Goal: Information Seeking & Learning: Learn about a topic

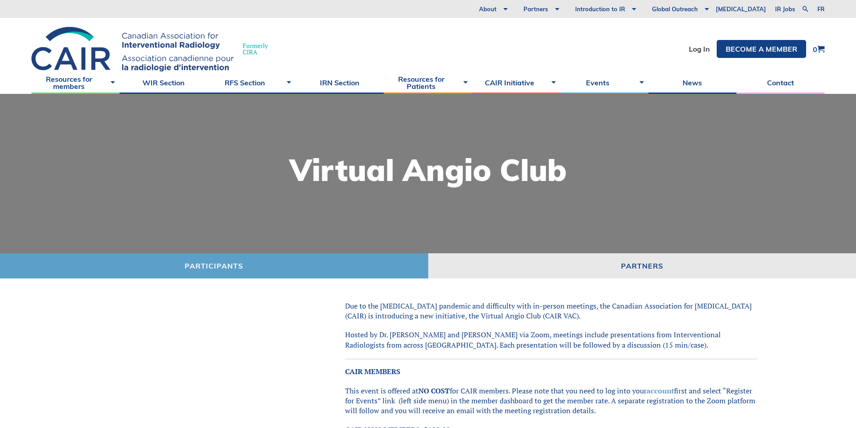
click at [683, 53] on div "Formerly [PERSON_NAME] Log In Become a member 0" at bounding box center [428, 44] width 856 height 53
click at [696, 53] on link "Log In" at bounding box center [699, 48] width 21 height 7
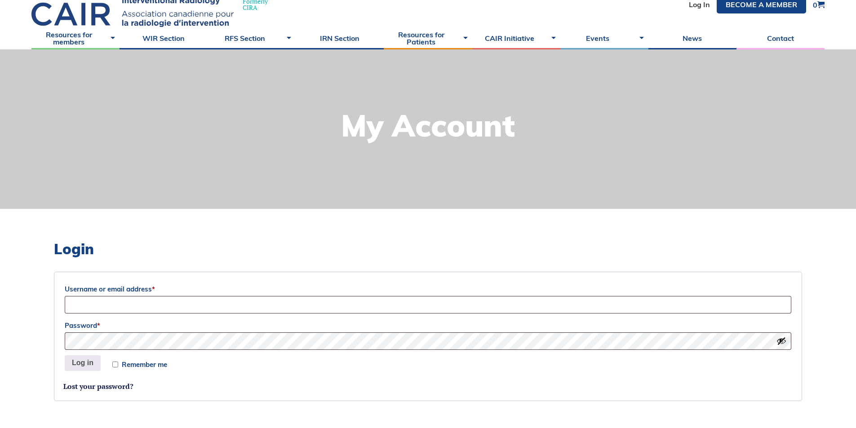
scroll to position [135, 0]
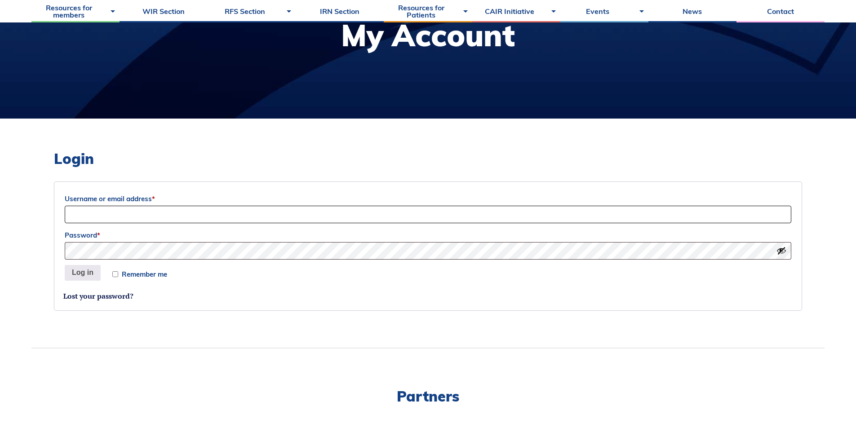
click at [308, 218] on input "Username or email address *" at bounding box center [428, 215] width 727 height 18
type input "anahita.malvea@mail.utoronto.ca"
click at [65, 265] on button "Log in" at bounding box center [83, 273] width 36 height 16
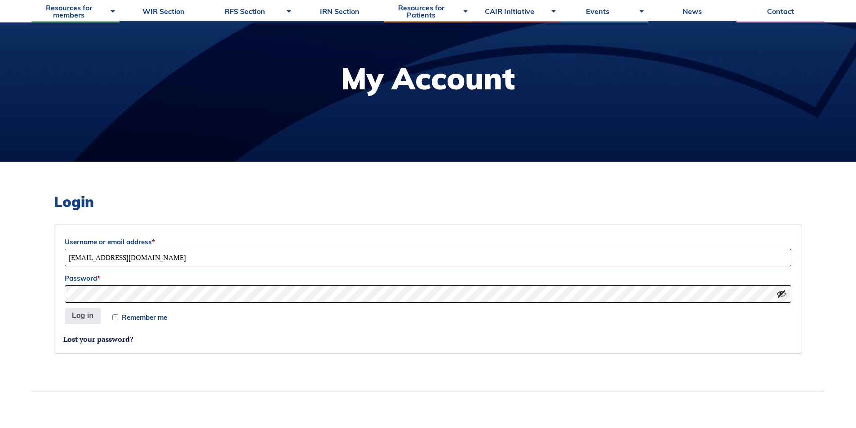
scroll to position [90, 0]
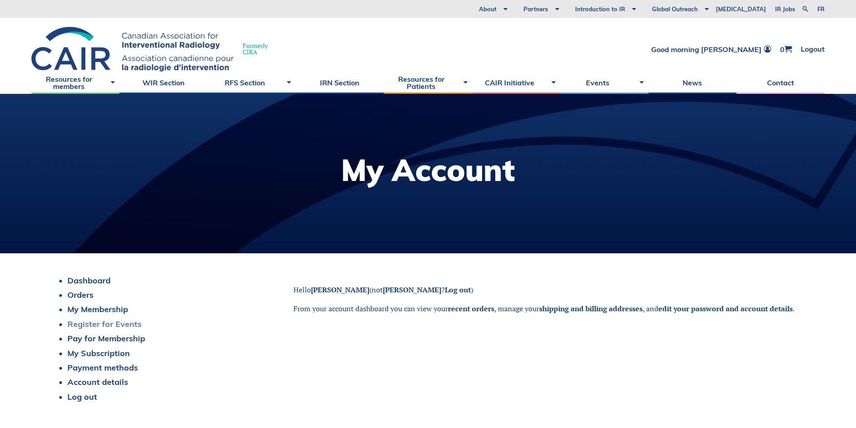
click at [104, 328] on link "Register for Events" at bounding box center [104, 324] width 74 height 10
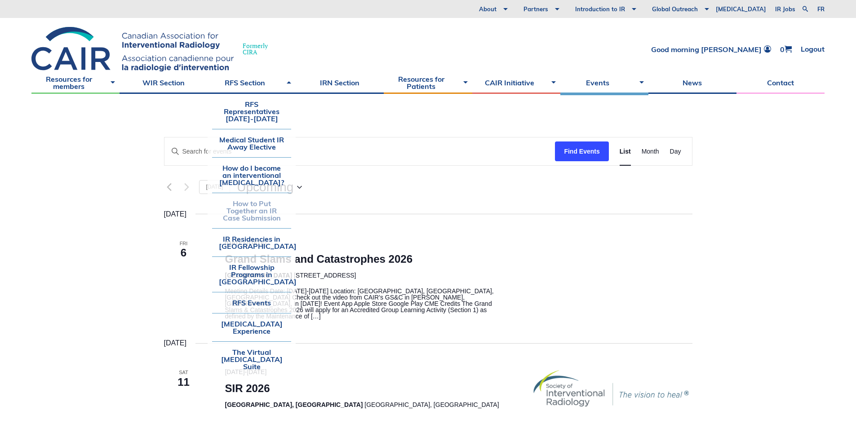
click at [263, 210] on link "How to Put Together an IR Case Submission" at bounding box center [251, 210] width 79 height 35
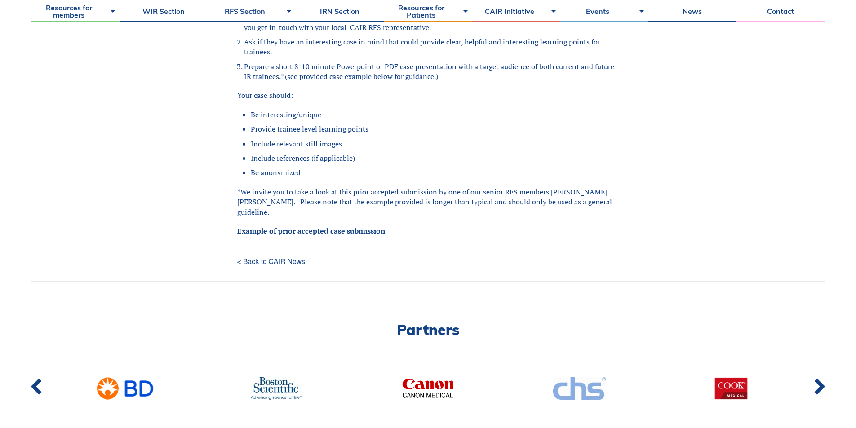
scroll to position [315, 0]
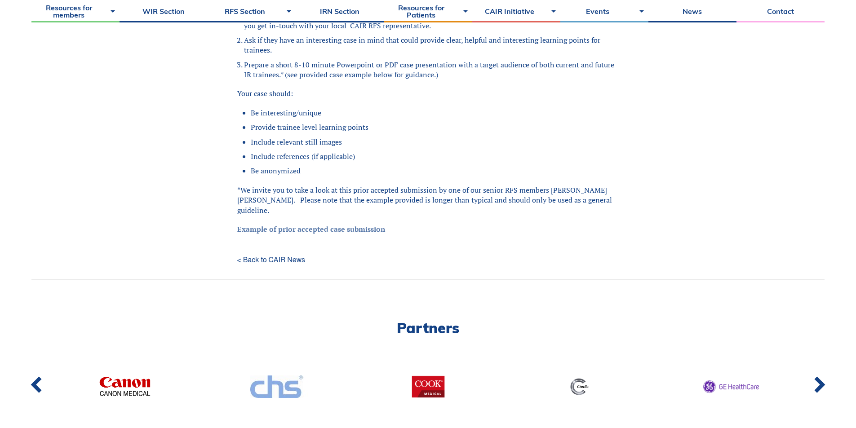
click at [376, 224] on link "Example of prior accepted case submission" at bounding box center [311, 229] width 148 height 10
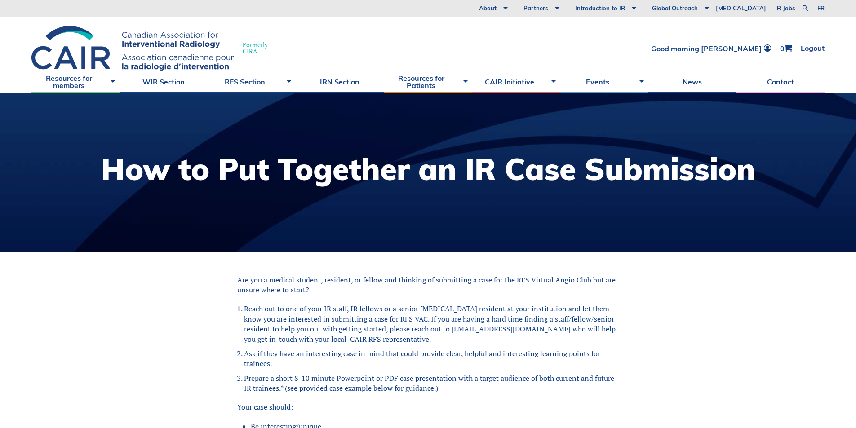
scroll to position [0, 0]
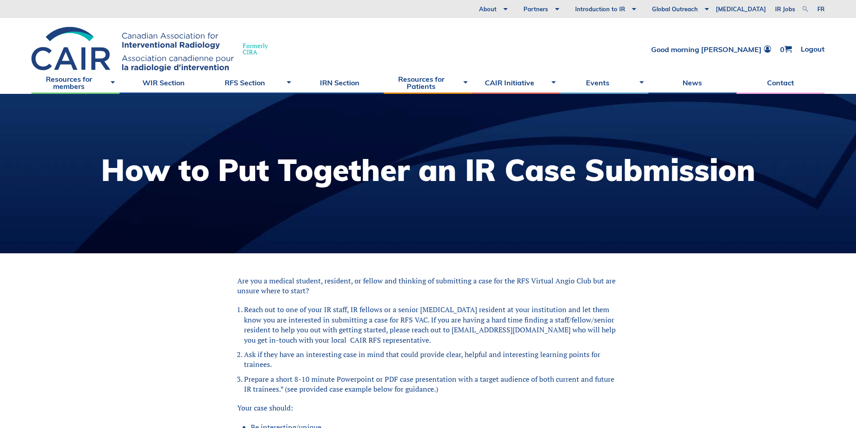
click at [808, 7] on link at bounding box center [805, 9] width 11 height 11
type input "virtual angio club"
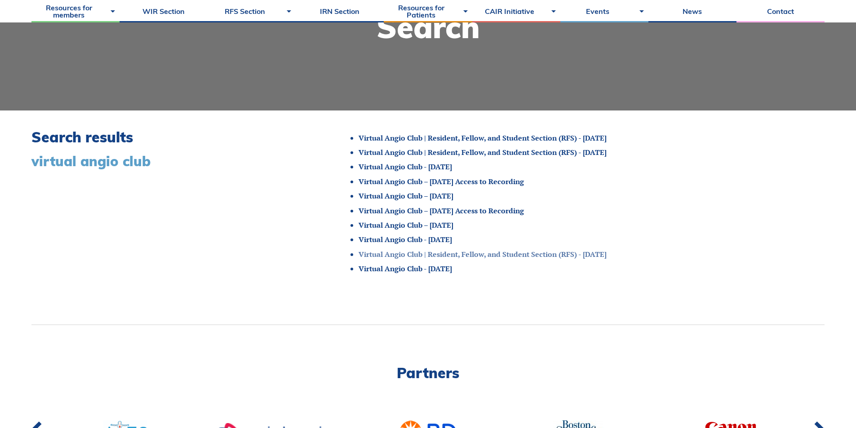
scroll to position [90, 0]
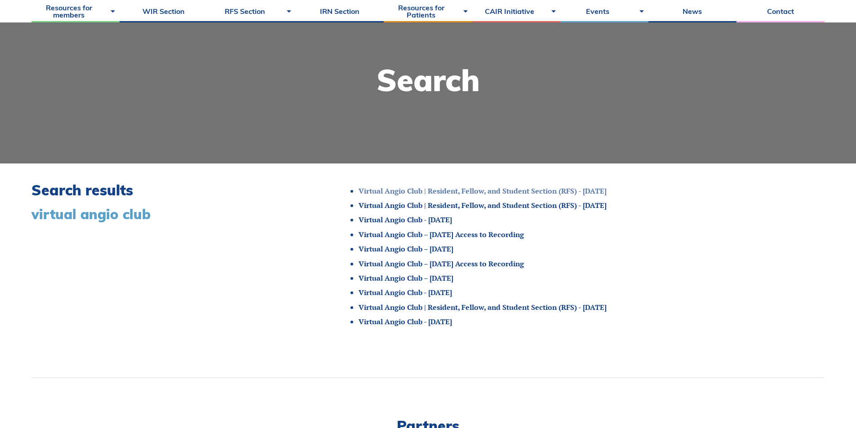
click at [473, 187] on link "Virtual Angio Club | Resident, Fellow, and Student Section (RFS) - July 2025" at bounding box center [483, 191] width 248 height 10
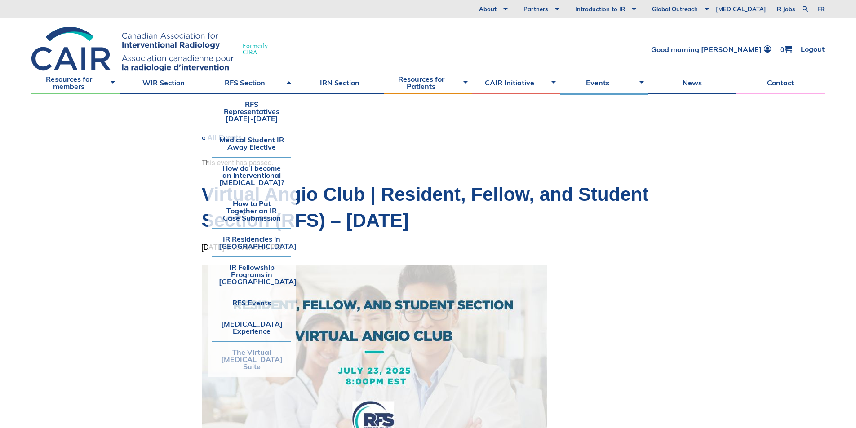
click at [241, 364] on link "The Virtual [MEDICAL_DATA] Suite" at bounding box center [251, 359] width 79 height 35
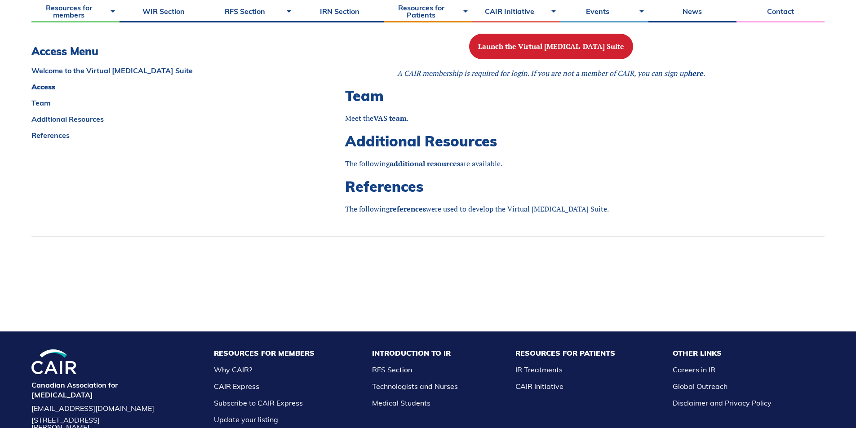
scroll to position [764, 0]
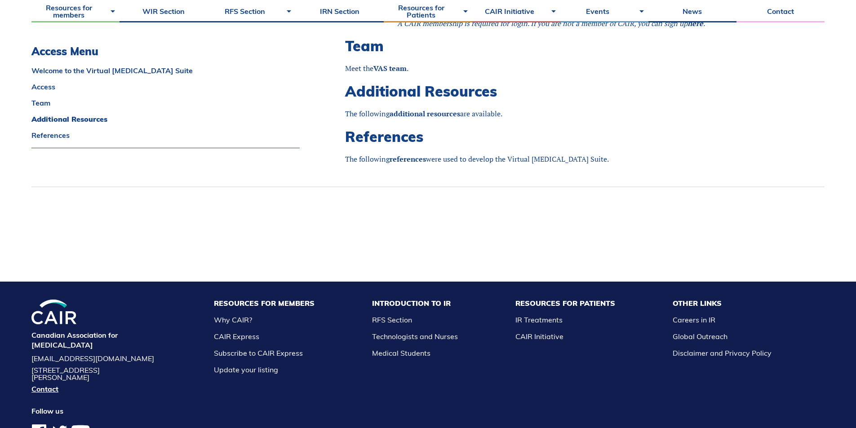
click at [387, 71] on strong "VAS team" at bounding box center [389, 68] width 33 height 10
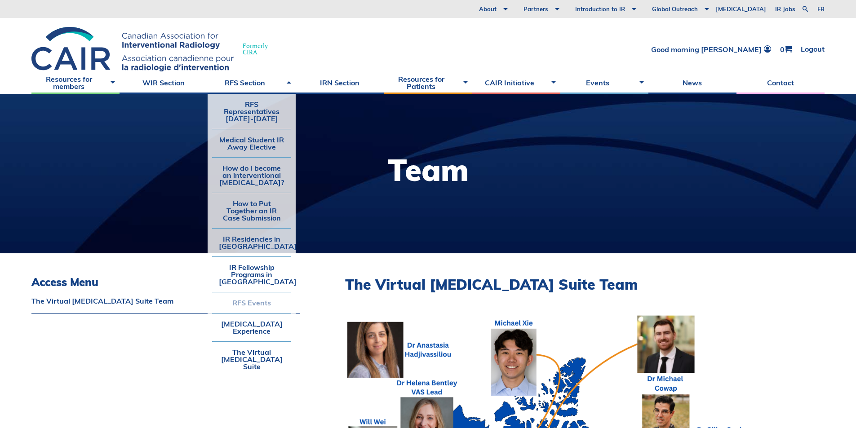
click at [261, 302] on link "RFS Events" at bounding box center [251, 303] width 79 height 21
